Goal: Information Seeking & Learning: Find specific fact

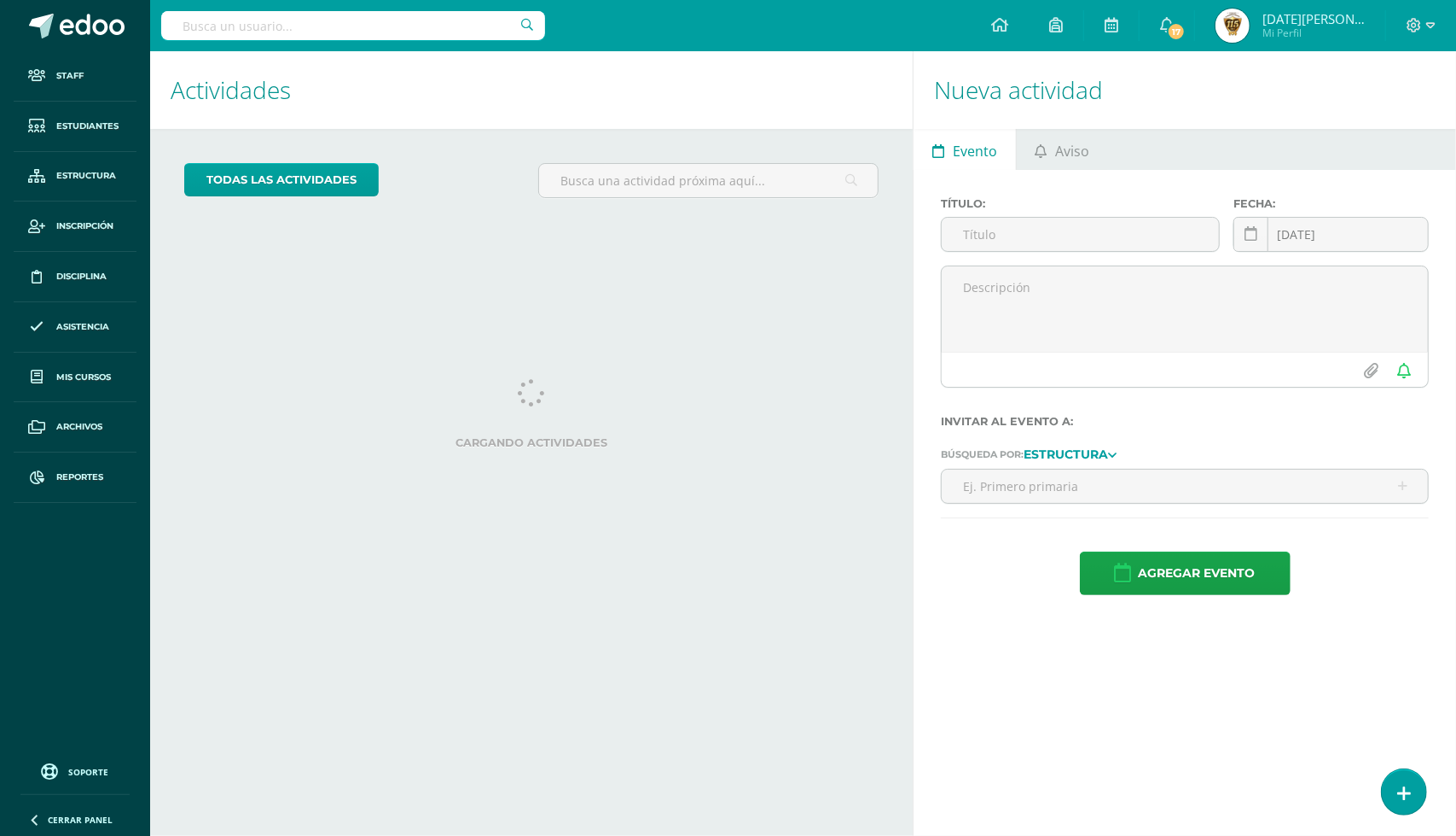
click at [282, 26] on input "text" at bounding box center [353, 25] width 384 height 29
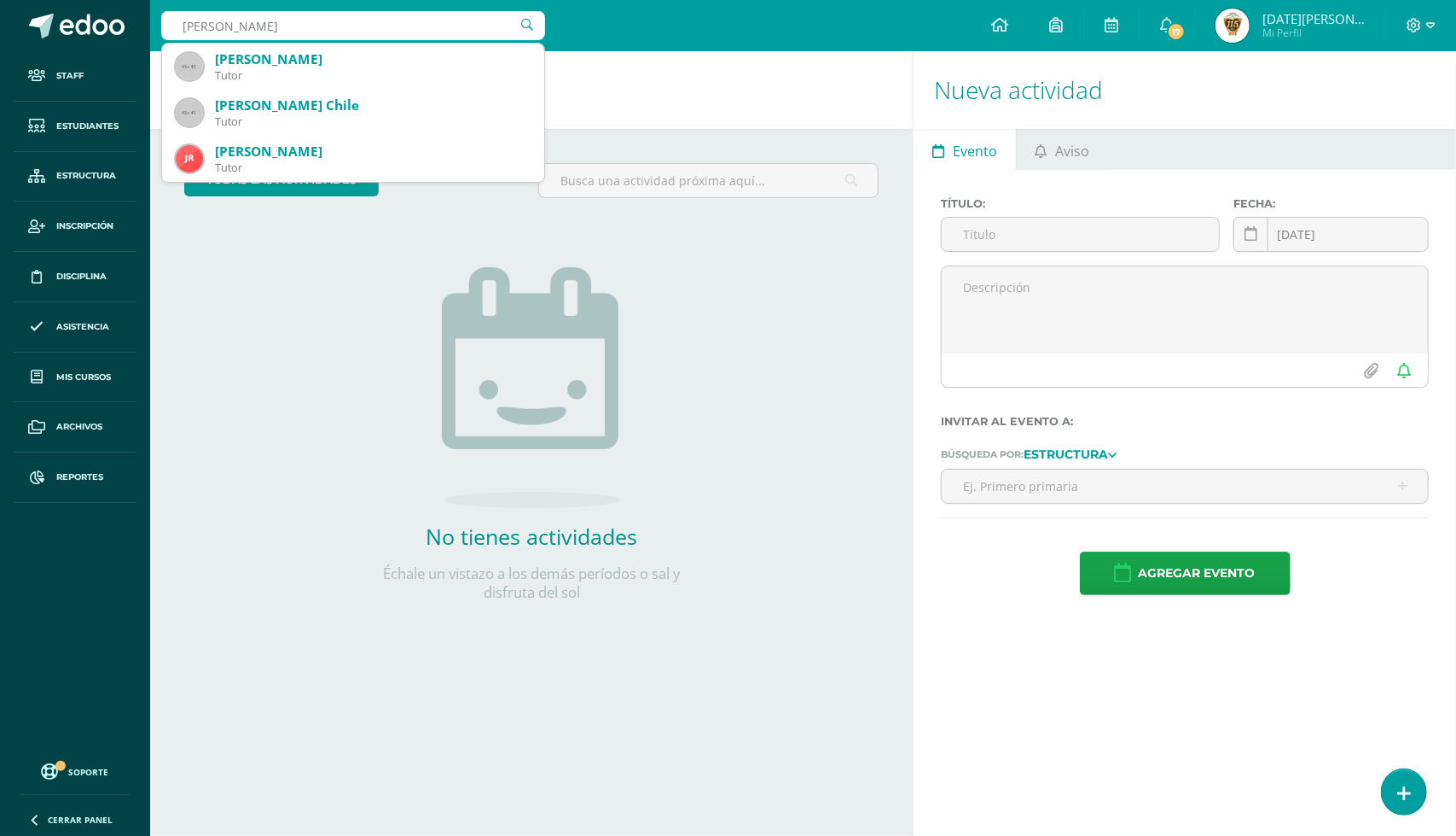
type input "isabella de león"
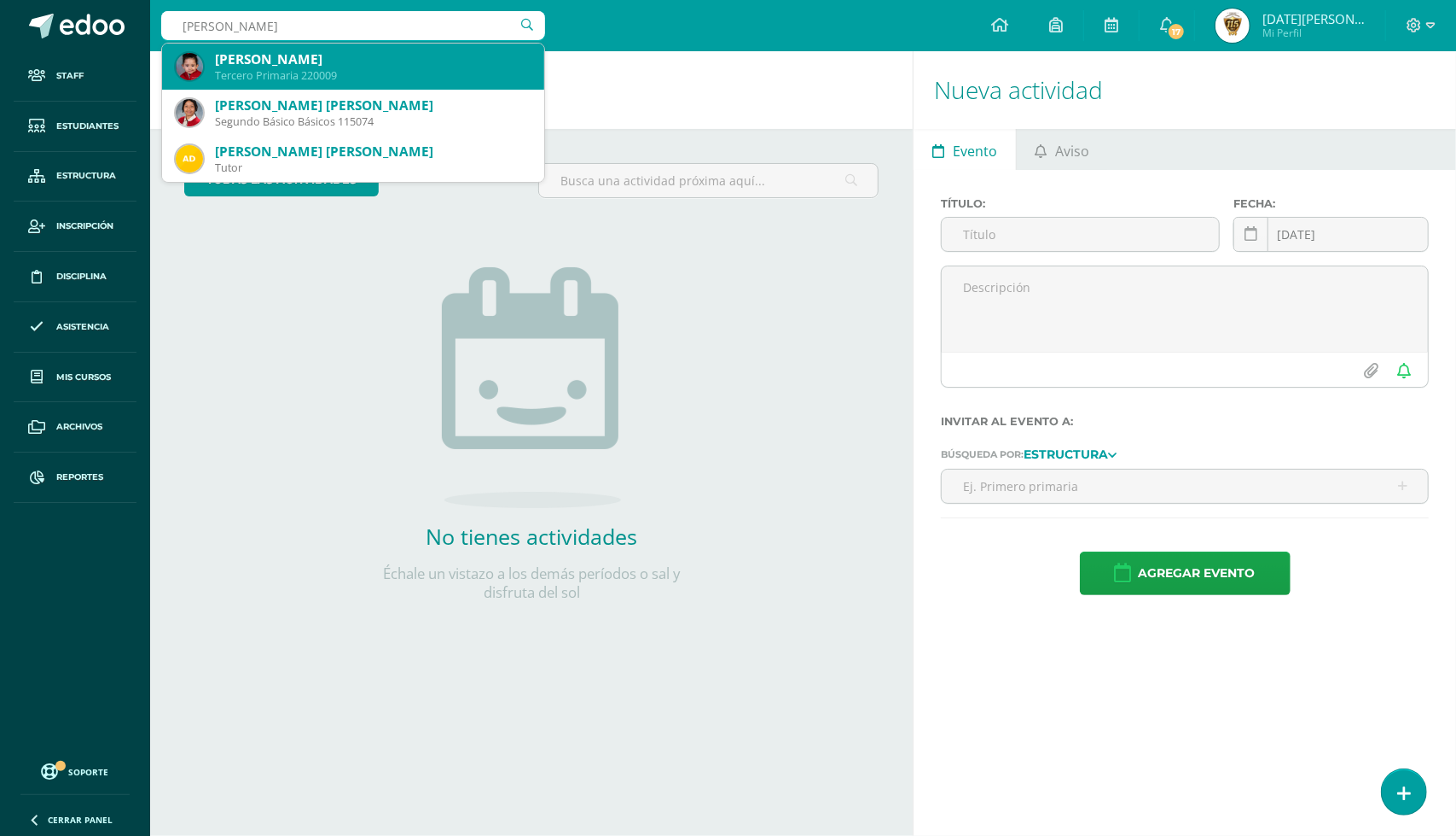
click at [309, 55] on div "Isabella de León Estrada" at bounding box center [373, 59] width 316 height 18
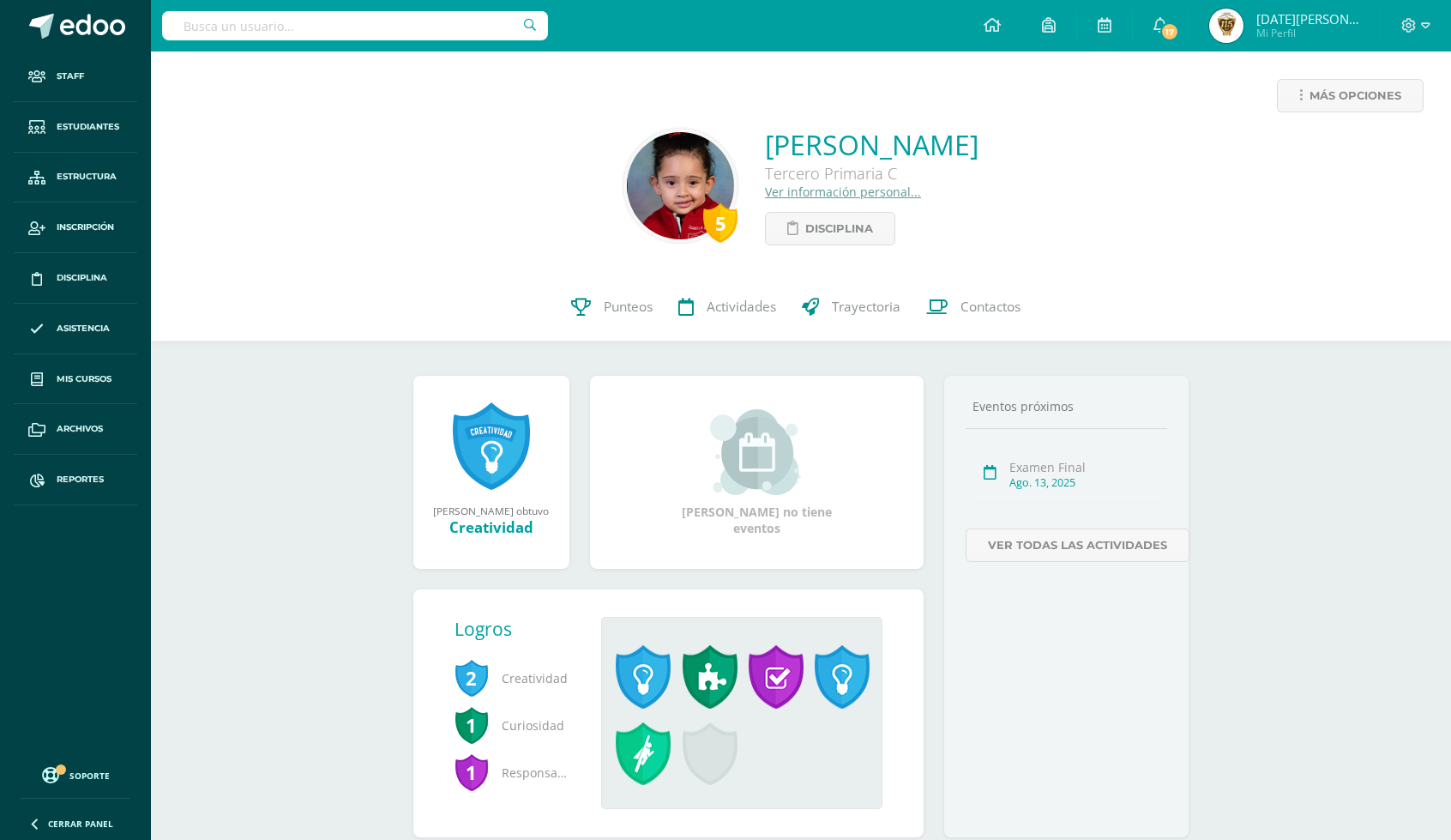
click at [403, 29] on input "text" at bounding box center [355, 25] width 386 height 29
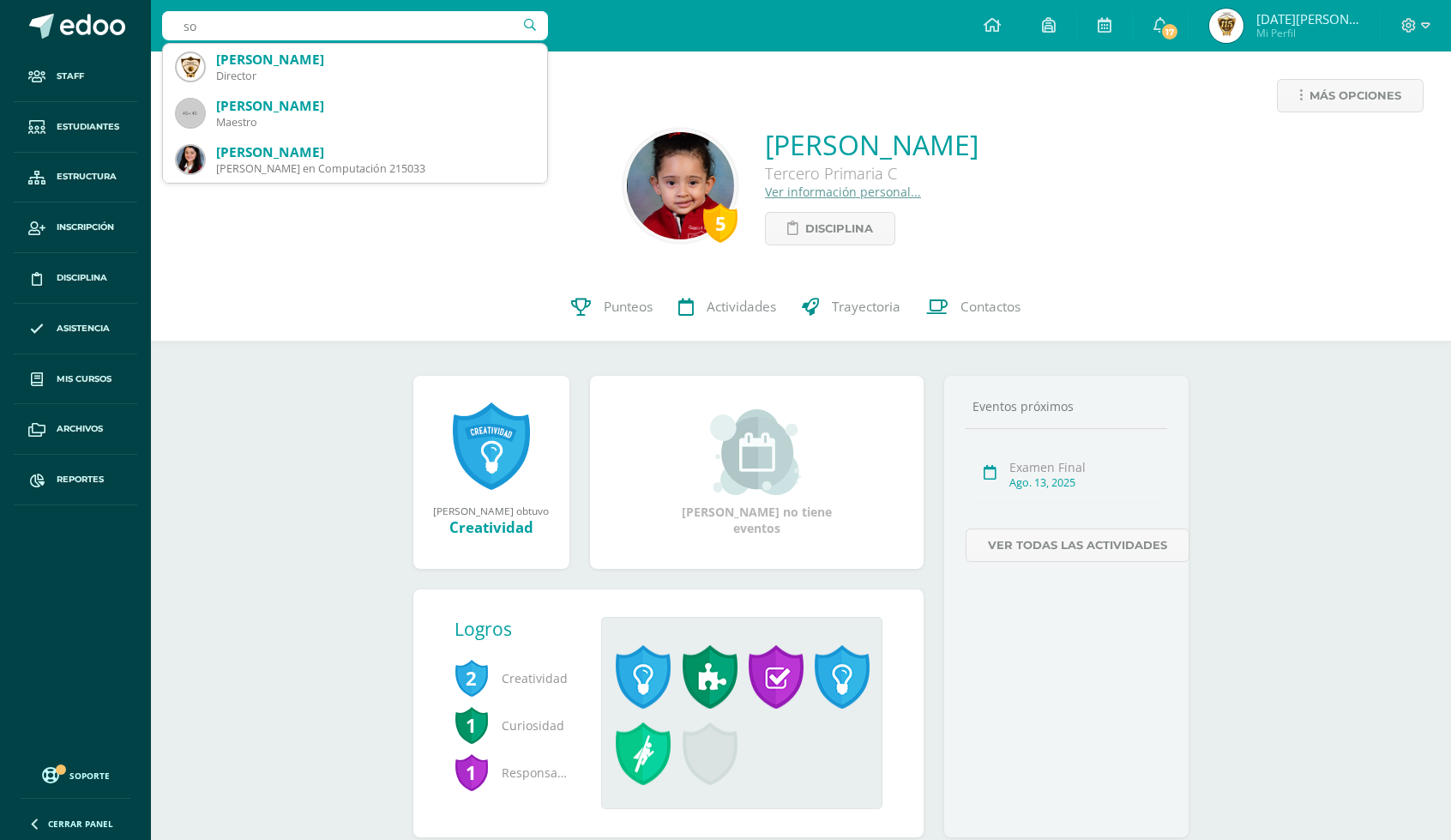
type input "s"
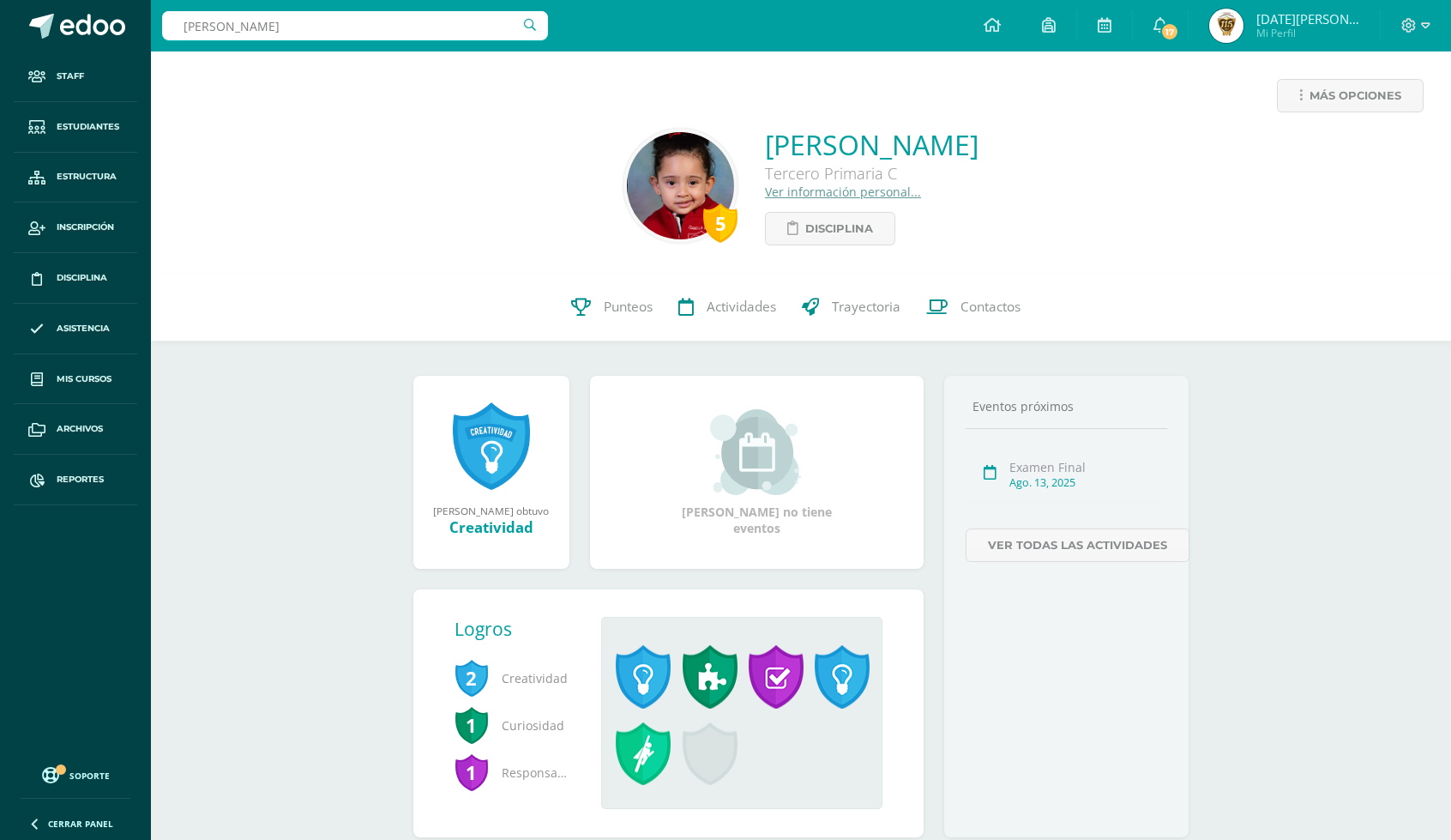
drag, startPoint x: 302, startPoint y: 30, endPoint x: 212, endPoint y: 4, distance: 93.7
click at [173, 48] on div "sofía sofía" at bounding box center [355, 25] width 386 height 51
type input "a"
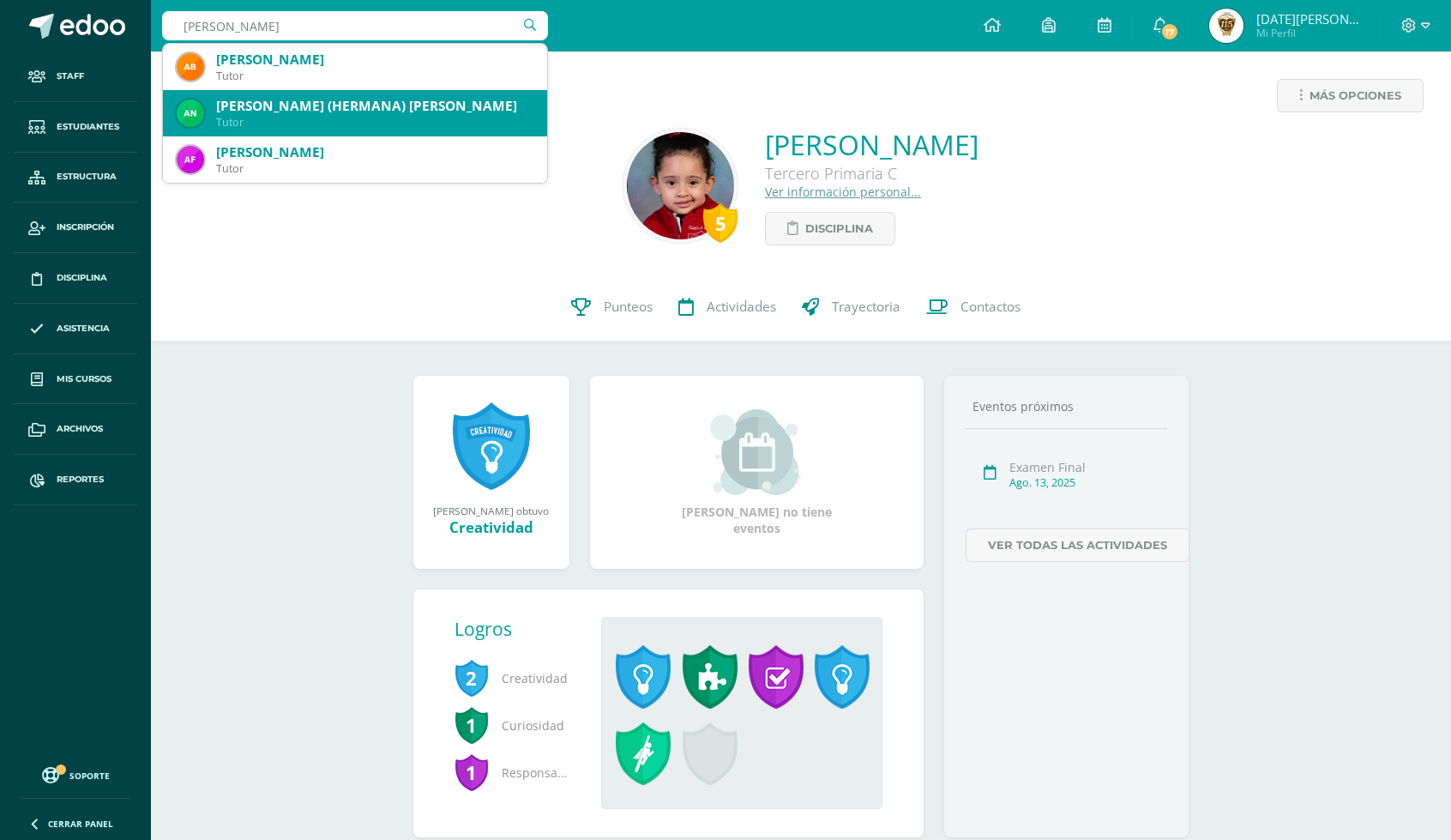
type input "andrea franco"
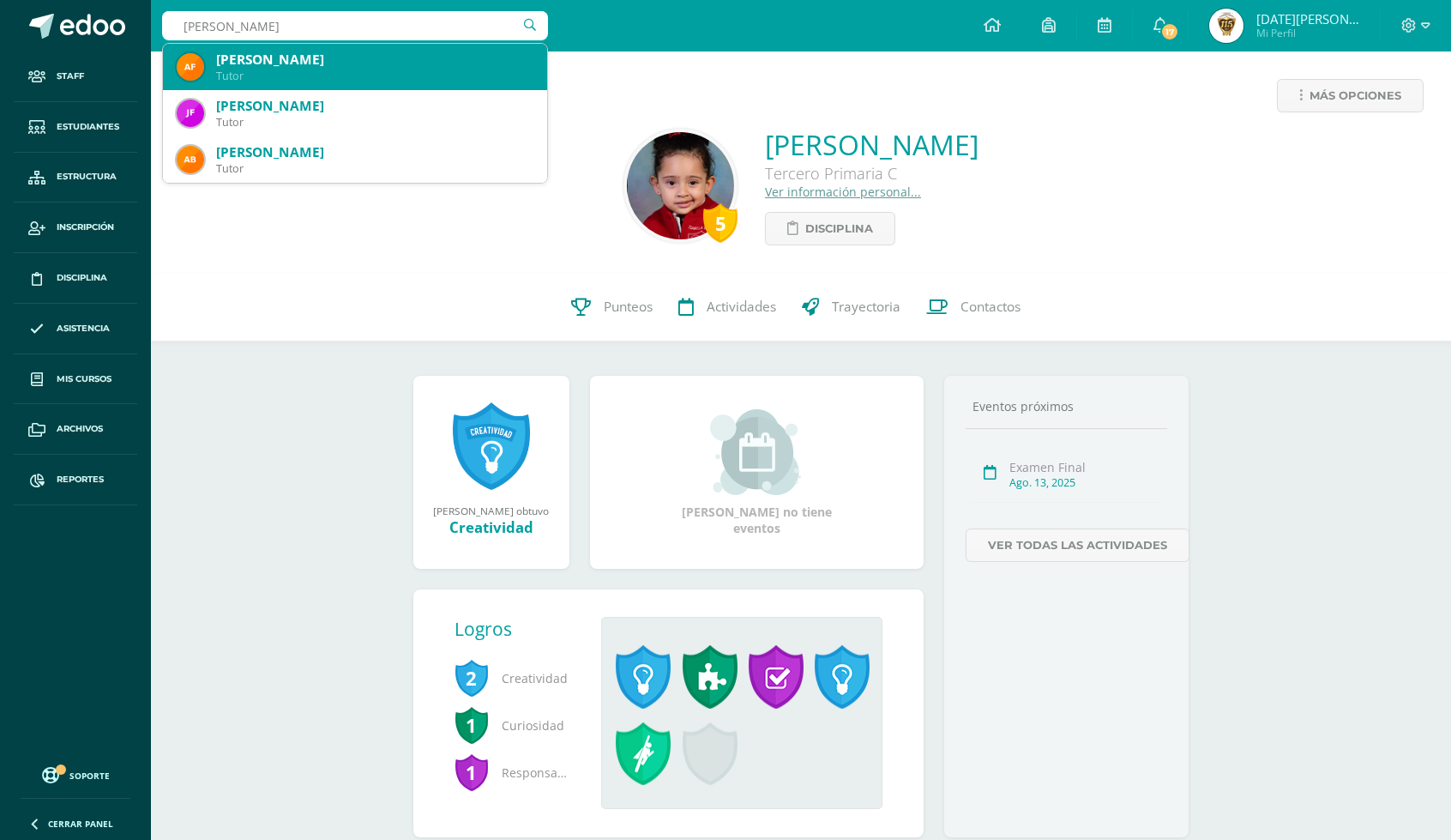
click at [453, 71] on div "Tutor" at bounding box center [375, 75] width 317 height 14
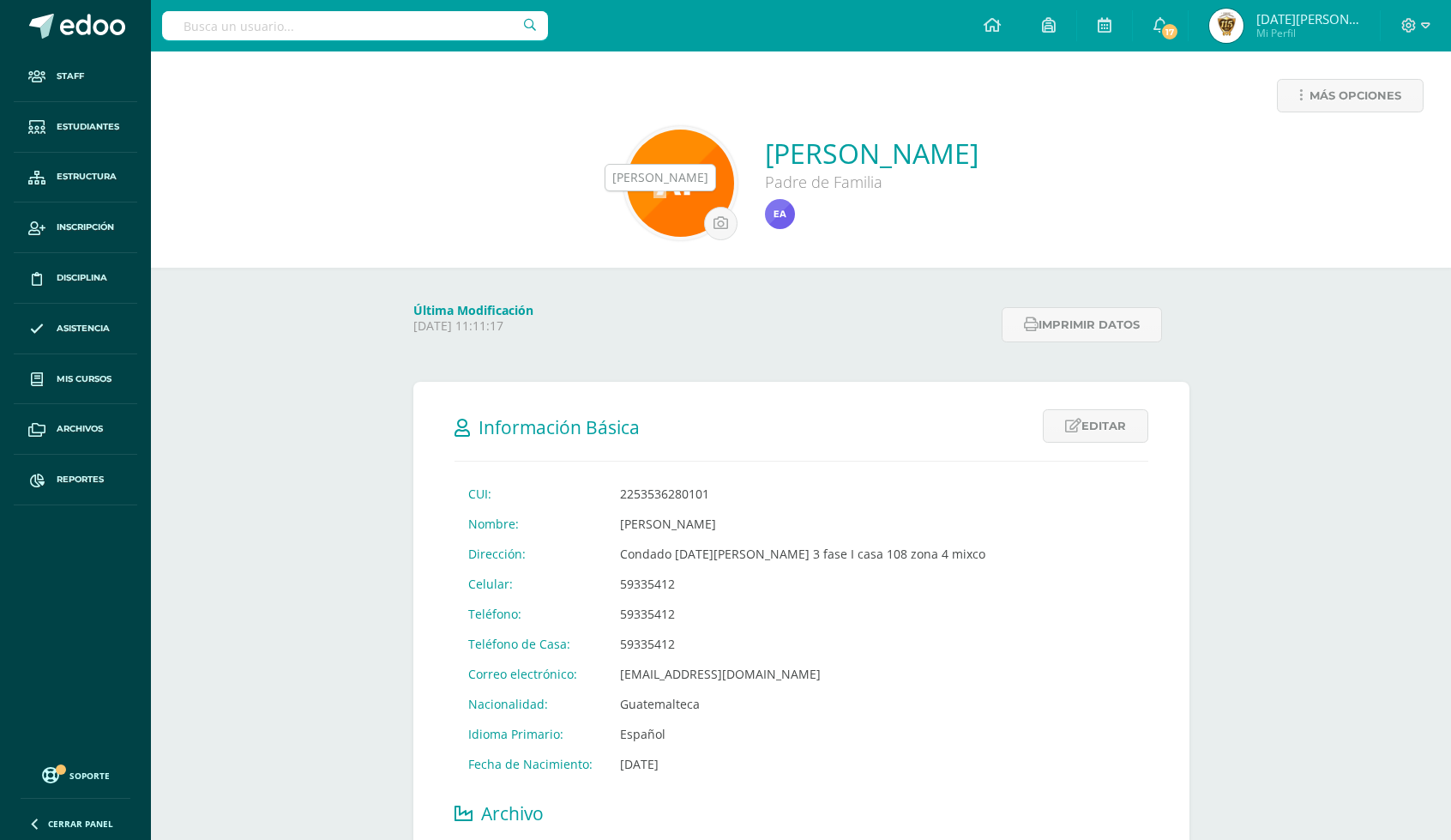
click at [765, 208] on img at bounding box center [779, 213] width 30 height 30
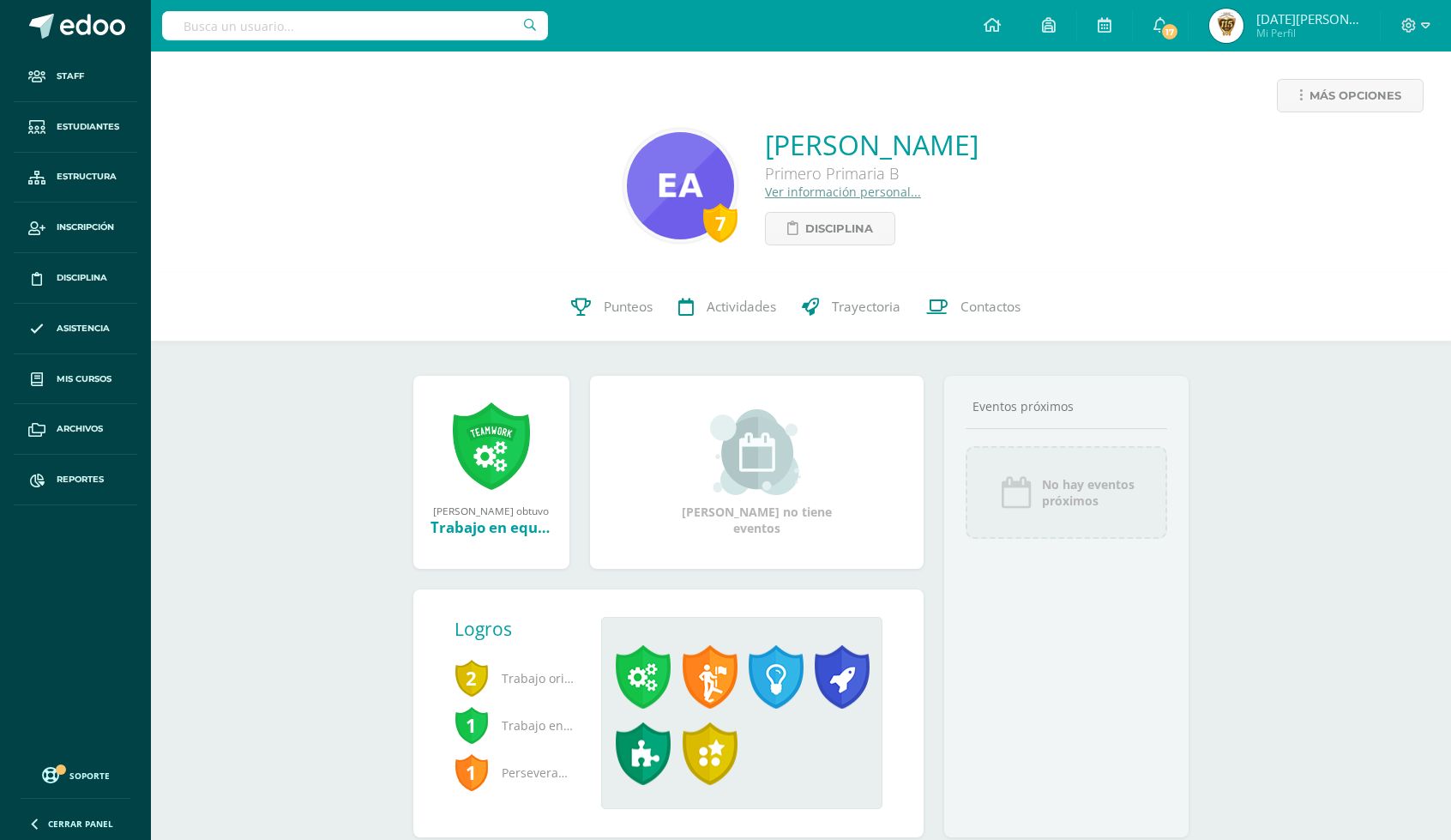
click at [765, 190] on link "Ver información personal..." at bounding box center [843, 191] width 156 height 16
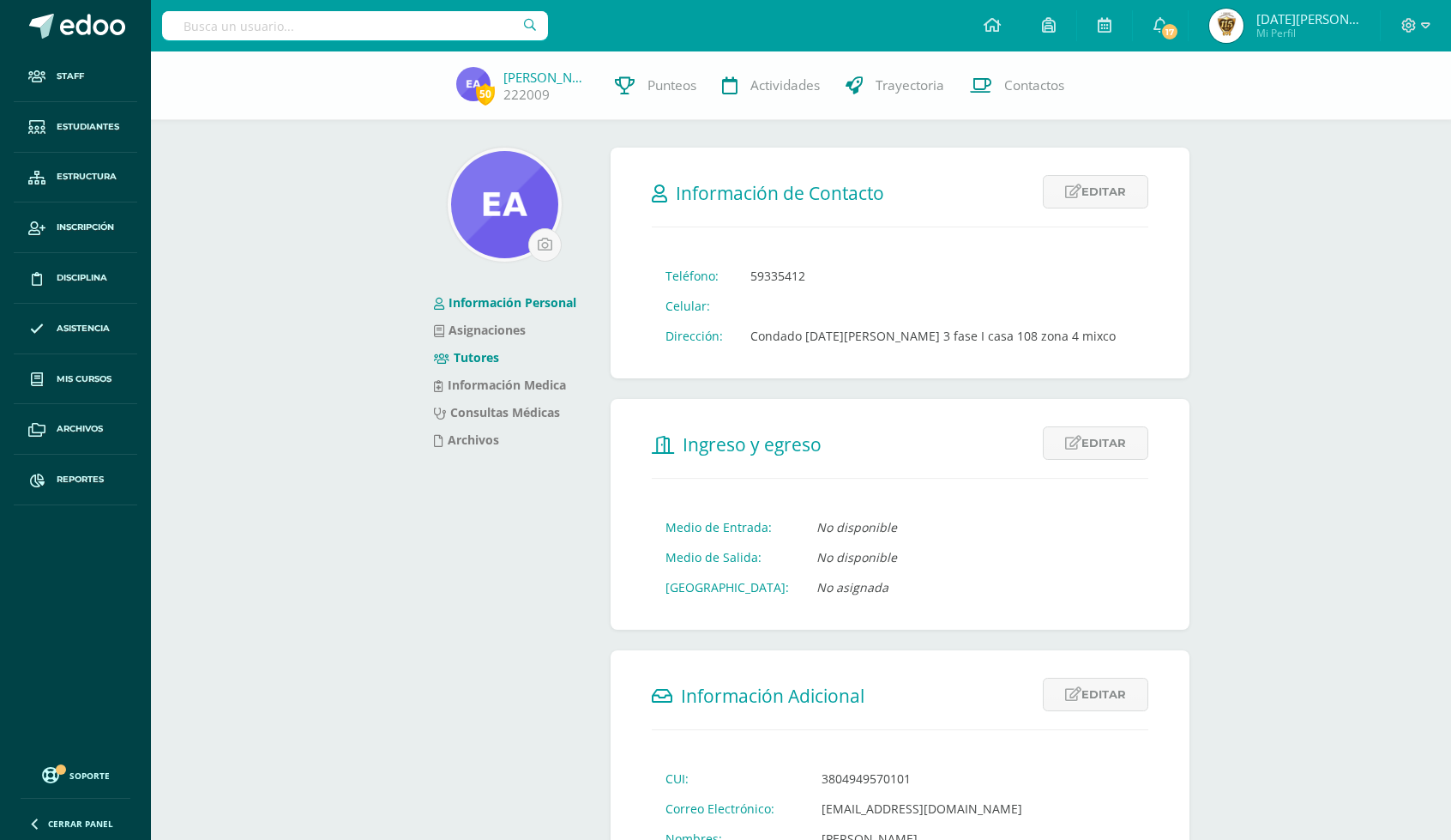
click at [477, 363] on link "Tutores" at bounding box center [466, 358] width 66 height 16
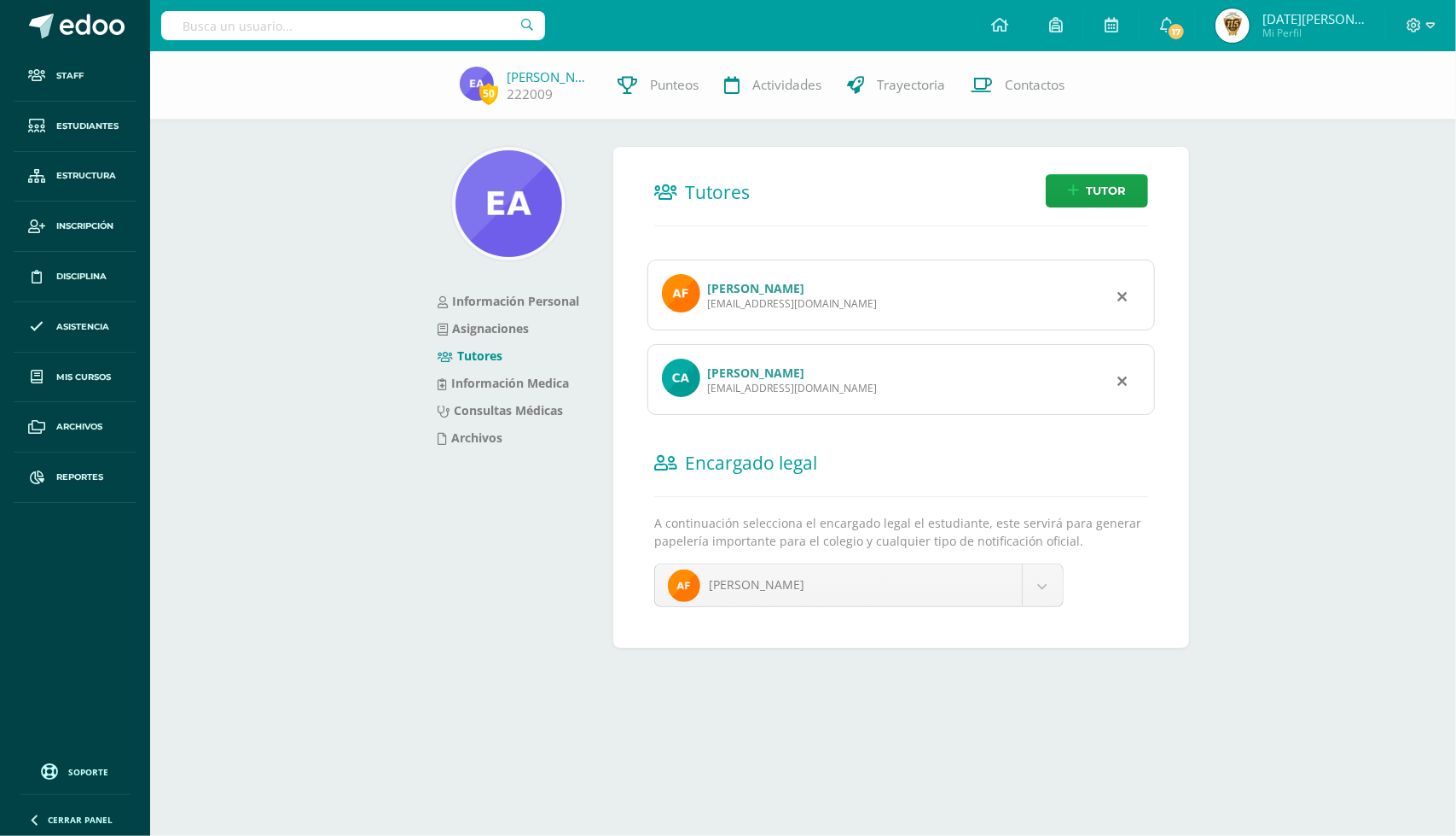
click at [763, 283] on link "[PERSON_NAME]" at bounding box center [755, 288] width 97 height 16
click at [803, 374] on link "Cesar Amilcar Ajquiy Hernández" at bounding box center [755, 373] width 97 height 16
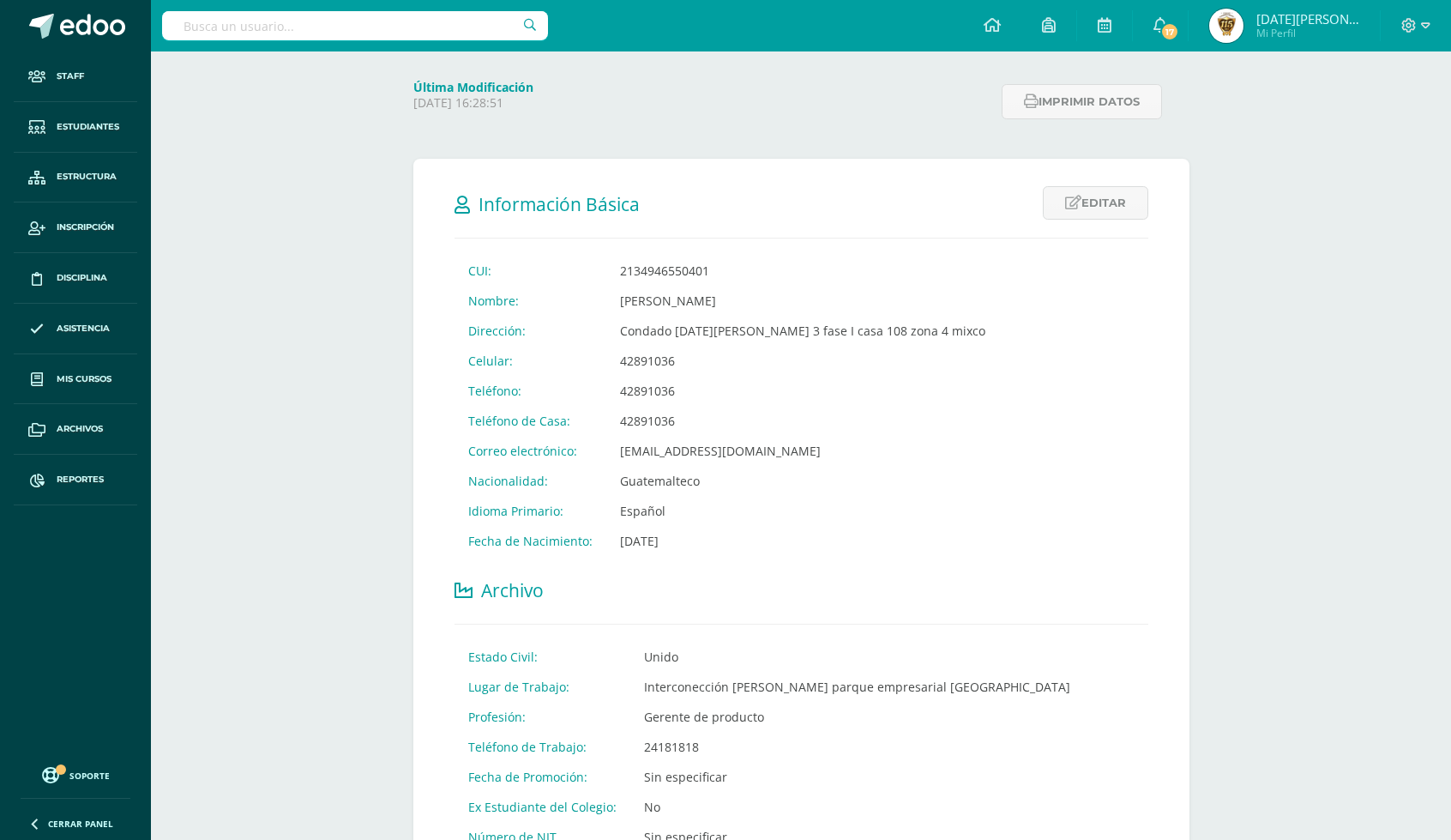
scroll to position [160, 0]
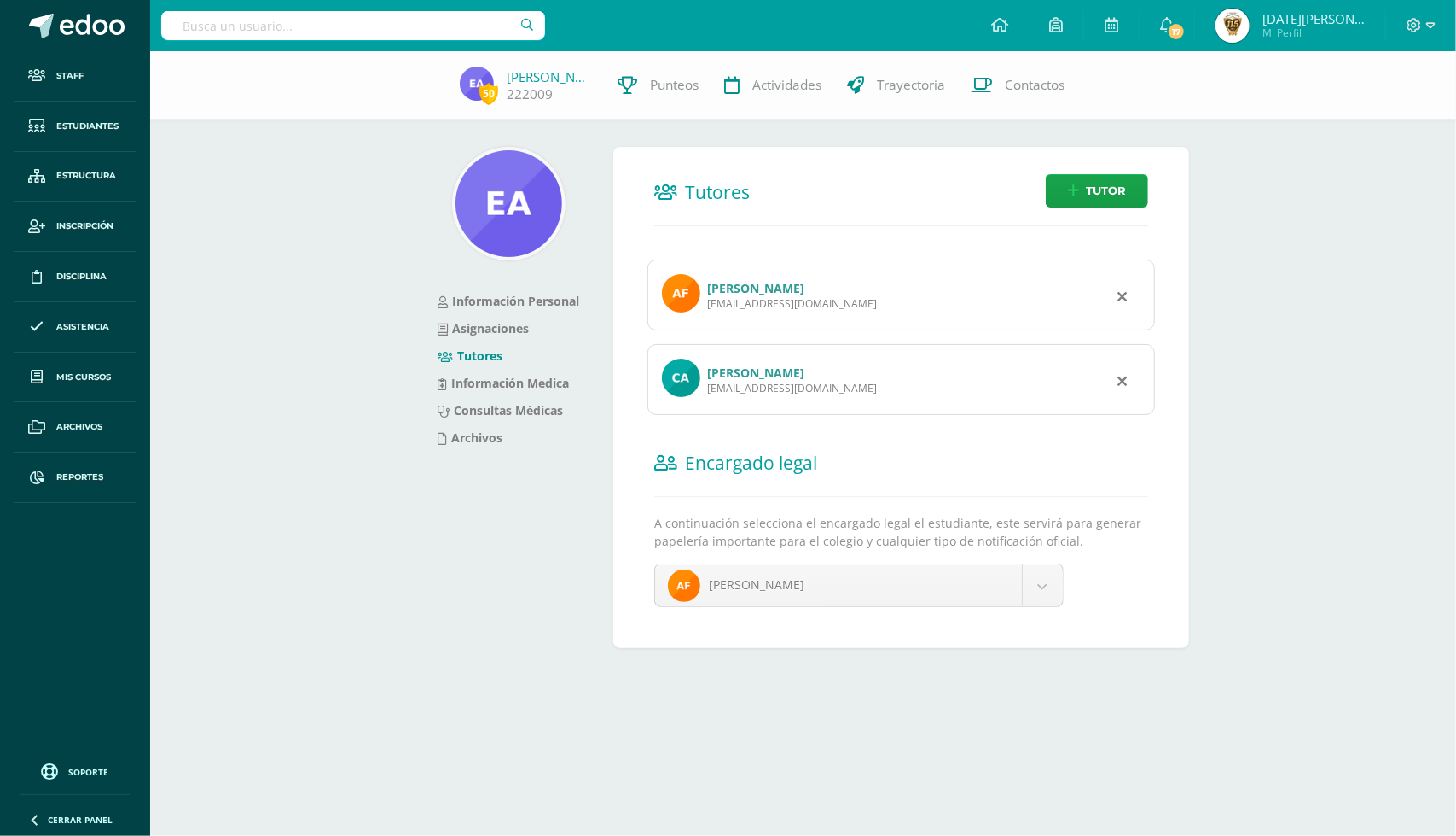
click at [804, 290] on link "[PERSON_NAME]" at bounding box center [755, 288] width 97 height 16
